Goal: Check status: Check status

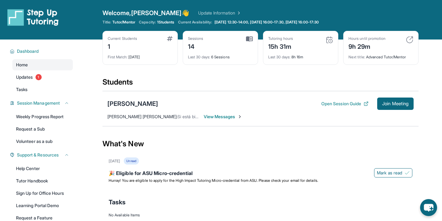
scroll to position [11, 0]
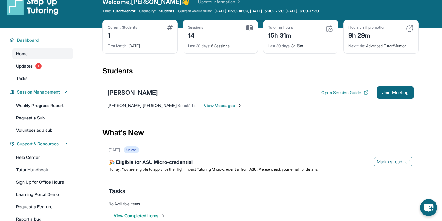
click at [276, 37] on div "15h 31m" at bounding box center [280, 35] width 25 height 10
click at [296, 37] on div "Tutoring hours 15h 31m" at bounding box center [300, 32] width 65 height 15
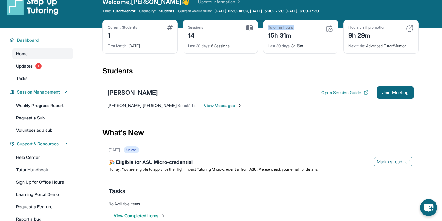
click at [296, 37] on div "Tutoring hours 15h 31m" at bounding box center [300, 32] width 65 height 15
click at [306, 45] on div "Last 30 days : 8h 16m" at bounding box center [300, 44] width 65 height 9
click at [316, 47] on div "Last 30 days : 8h 16m" at bounding box center [300, 44] width 65 height 9
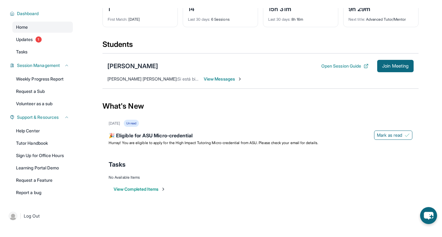
scroll to position [0, 0]
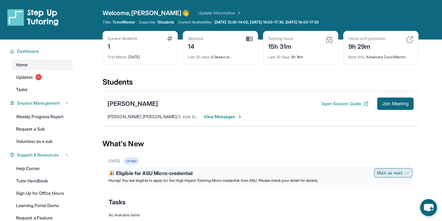
click at [392, 172] on span "Mark as read" at bounding box center [389, 173] width 25 height 6
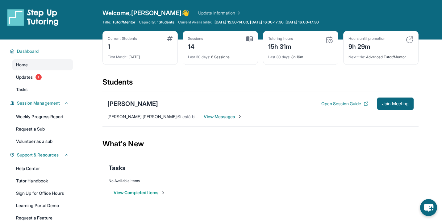
click at [193, 45] on div "14" at bounding box center [195, 46] width 15 height 10
click at [218, 59] on div "Last 30 days : 6 Sessions" at bounding box center [220, 55] width 65 height 9
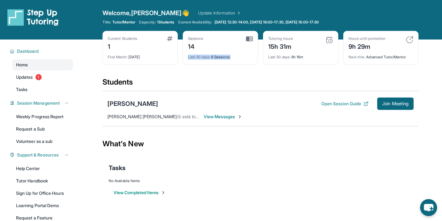
click at [218, 59] on div "Last 30 days : 6 Sessions" at bounding box center [220, 55] width 65 height 9
click at [232, 61] on div "Sessions 14 Last 30 days : 6 Sessions" at bounding box center [220, 48] width 75 height 34
